Goal: Find specific page/section: Find specific page/section

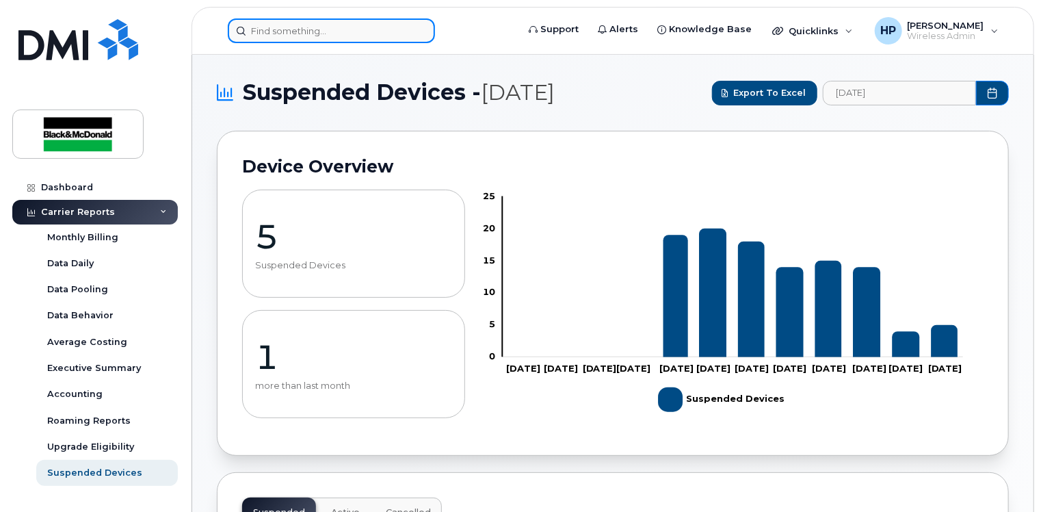
click at [278, 38] on input at bounding box center [331, 30] width 207 height 25
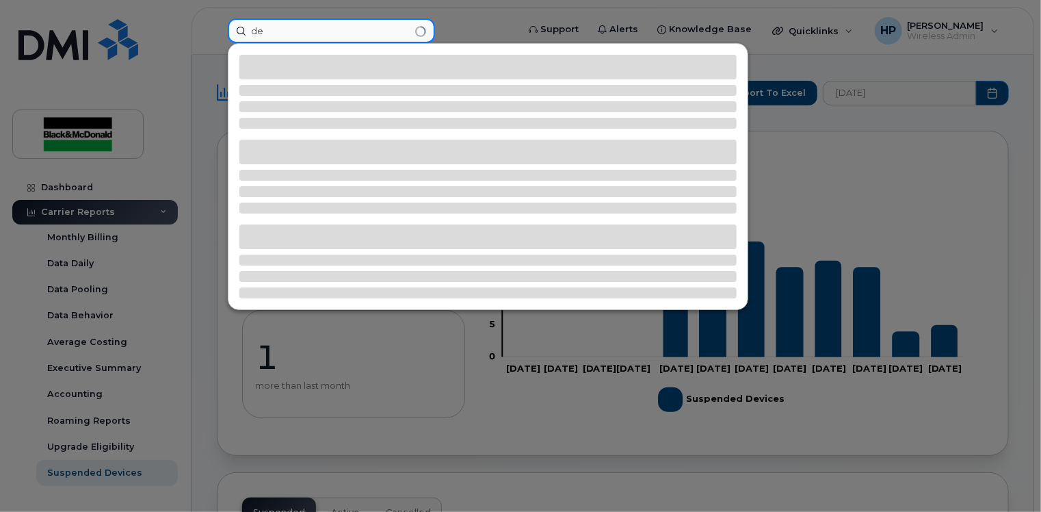
type input "d"
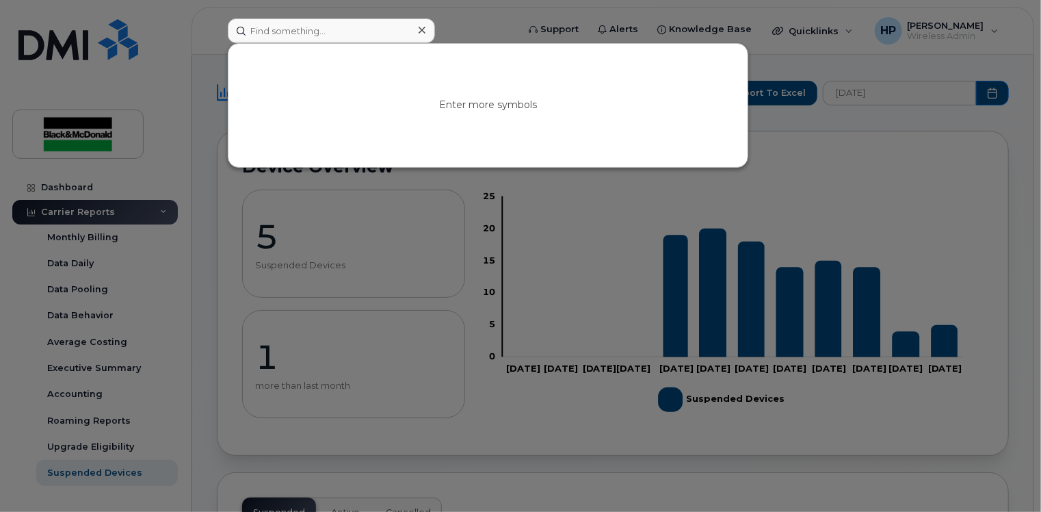
click at [586, 276] on div at bounding box center [520, 256] width 1041 height 512
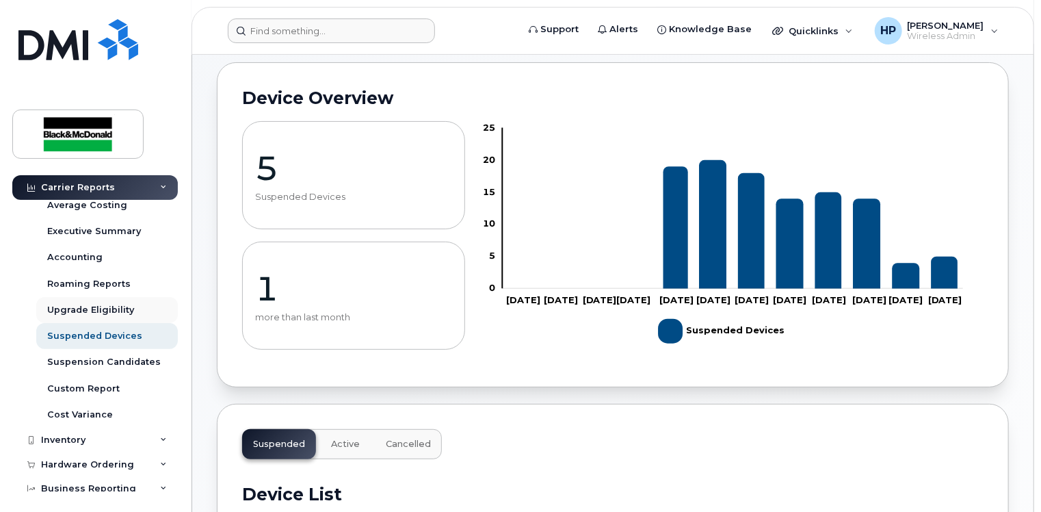
scroll to position [205, 0]
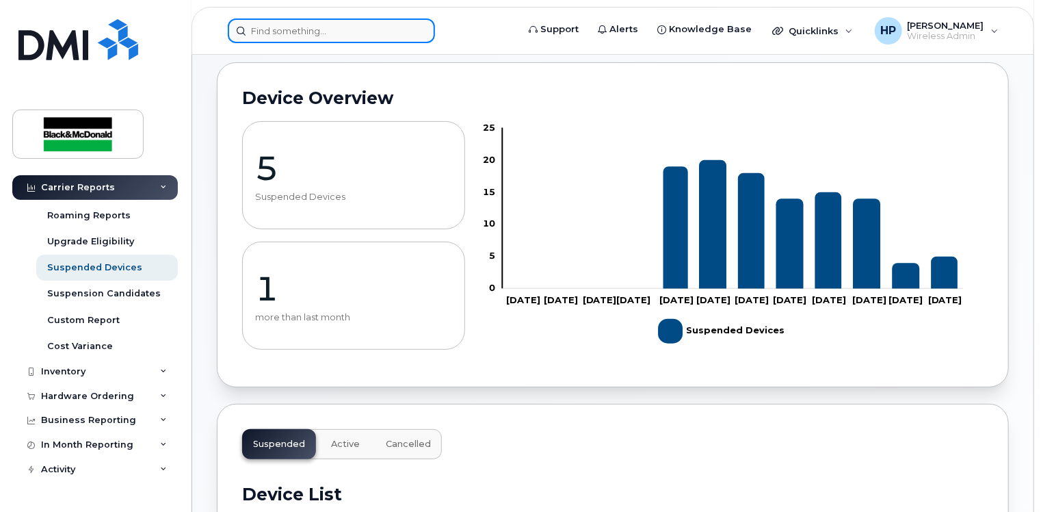
click at [321, 21] on input at bounding box center [331, 30] width 207 height 25
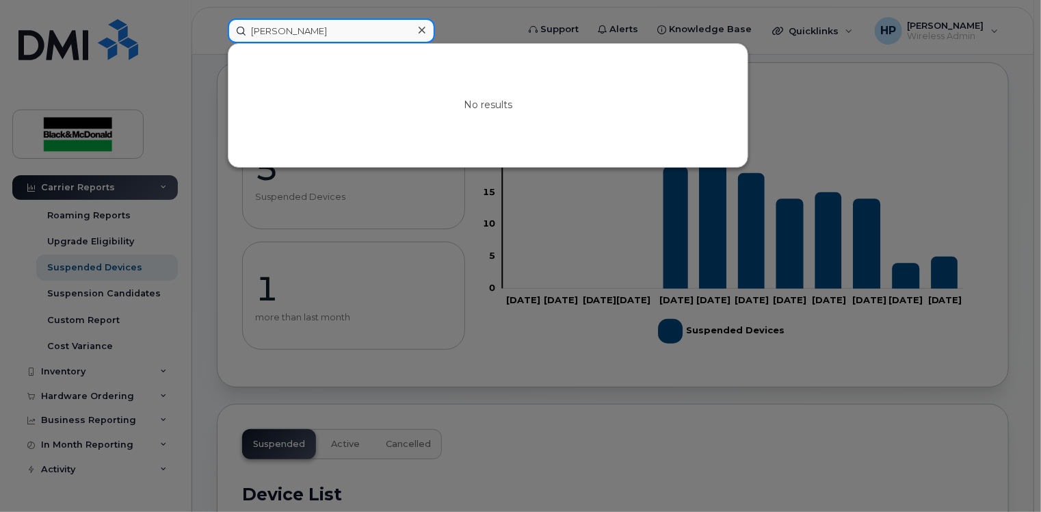
type input "[PERSON_NAME]"
click at [428, 29] on div at bounding box center [422, 31] width 20 height 20
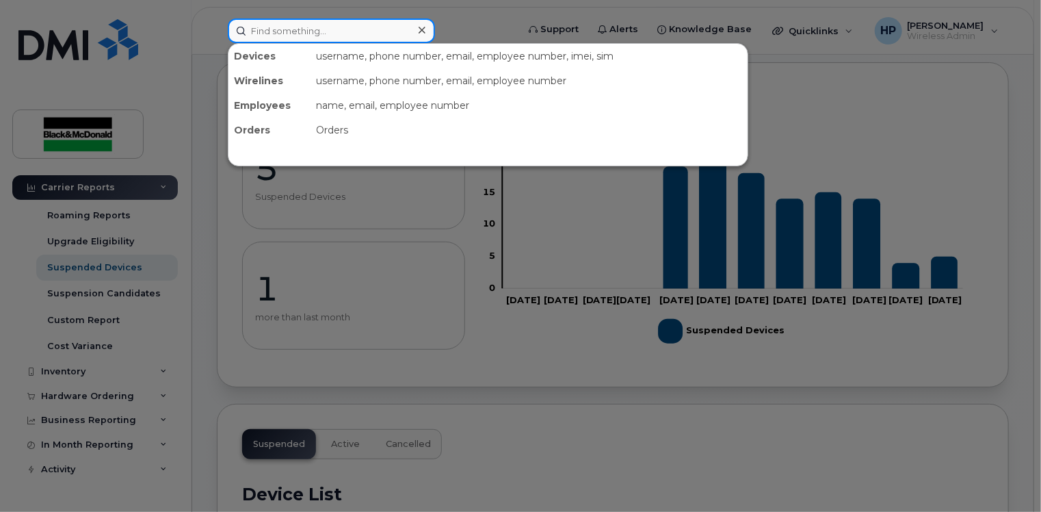
click at [270, 30] on input at bounding box center [331, 30] width 207 height 25
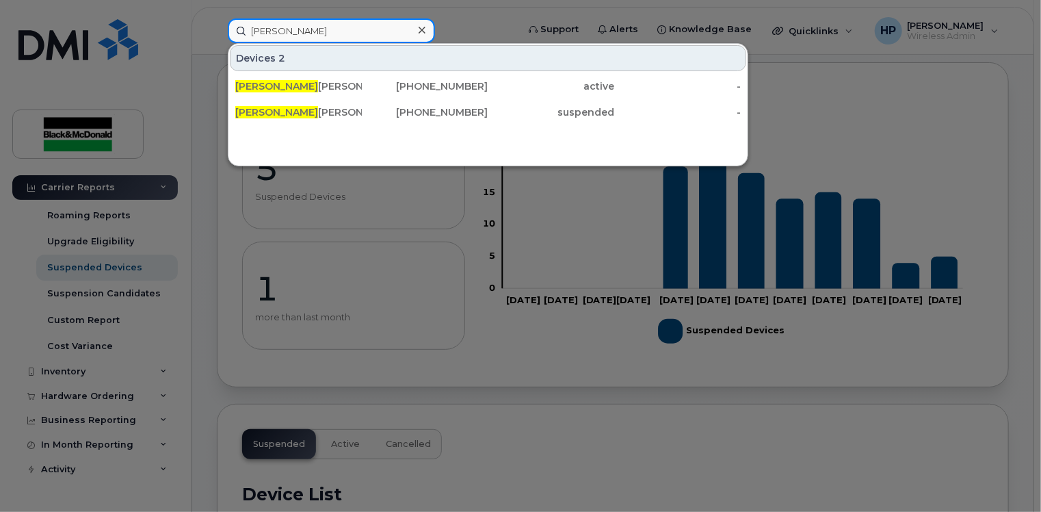
type input "[PERSON_NAME]"
click at [892, 107] on div at bounding box center [520, 256] width 1041 height 512
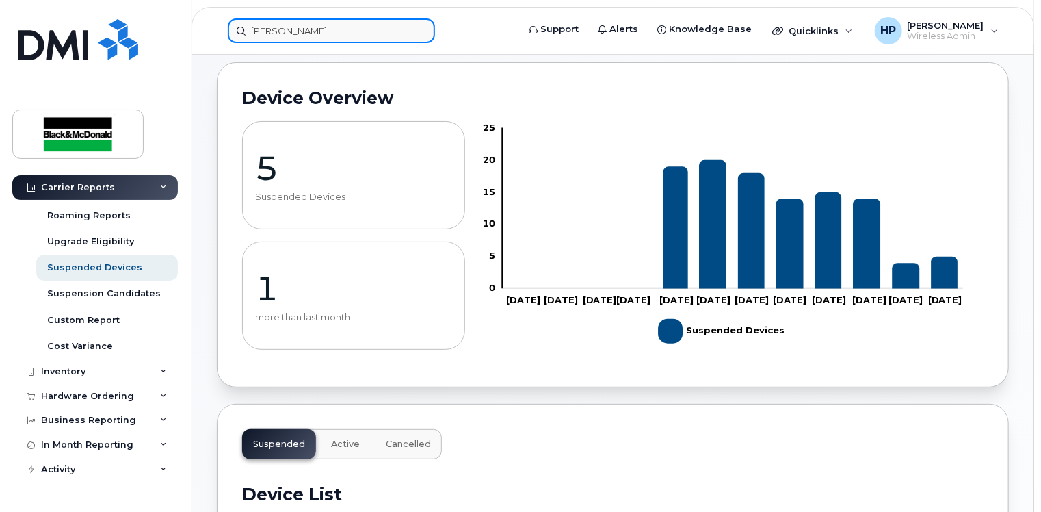
click at [217, 37] on div "[PERSON_NAME]" at bounding box center [368, 30] width 302 height 25
